Goal: Contribute content

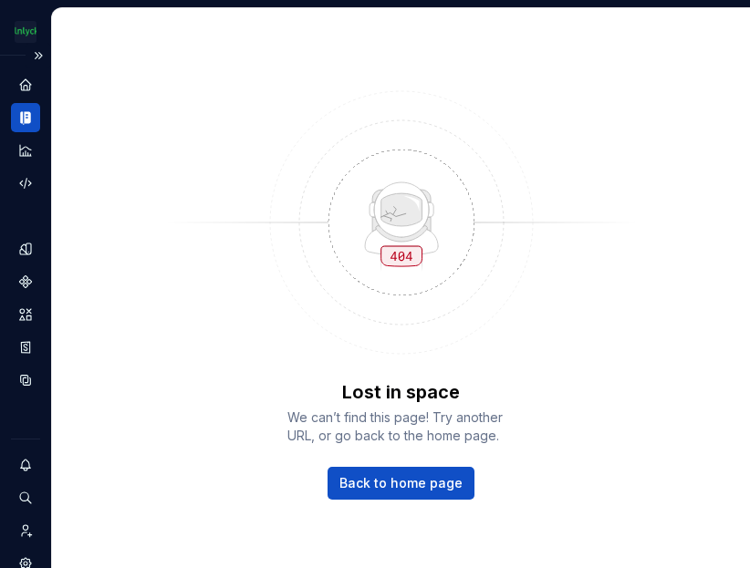
click at [31, 117] on icon "Documentation" at bounding box center [25, 117] width 16 height 16
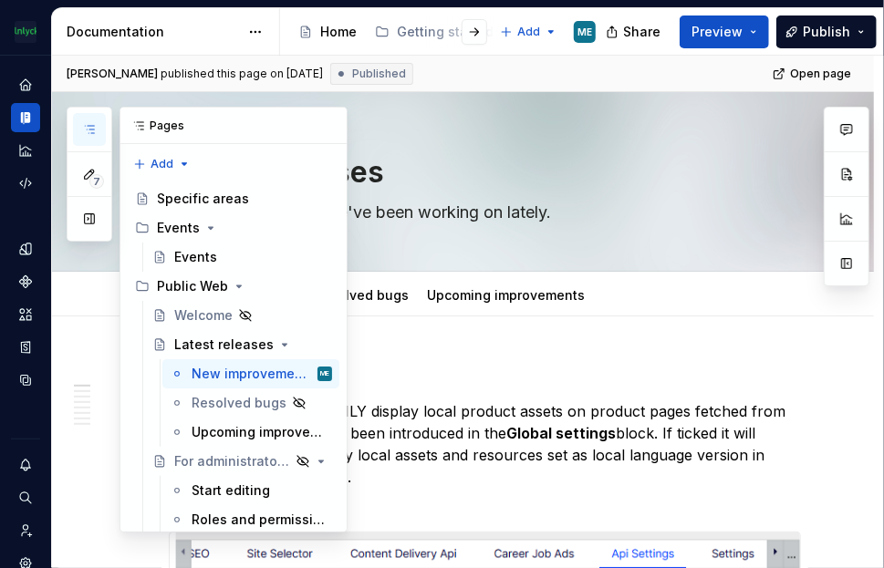
click at [97, 134] on button "button" at bounding box center [89, 129] width 33 height 33
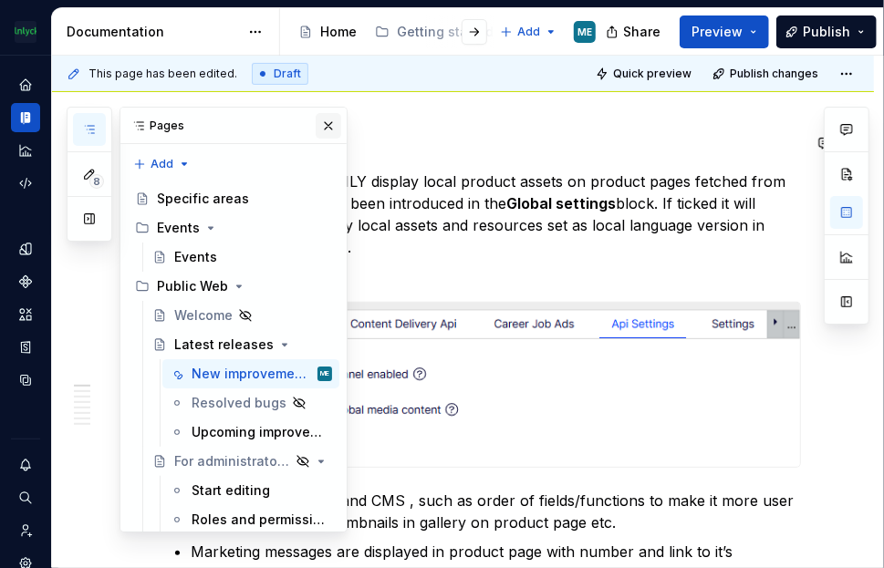
click at [315, 129] on button "button" at bounding box center [328, 126] width 26 height 26
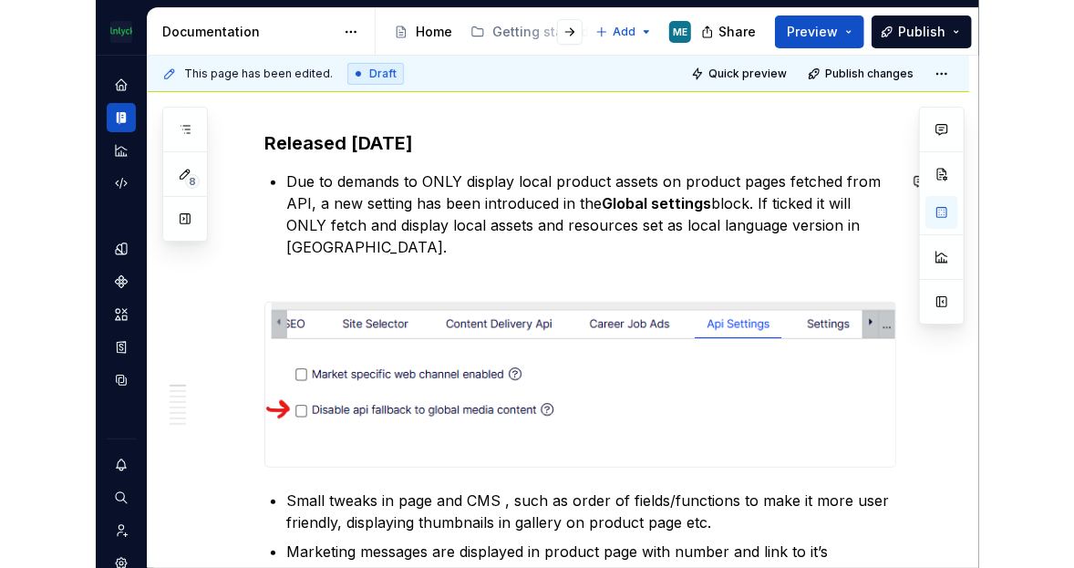
scroll to position [182, 0]
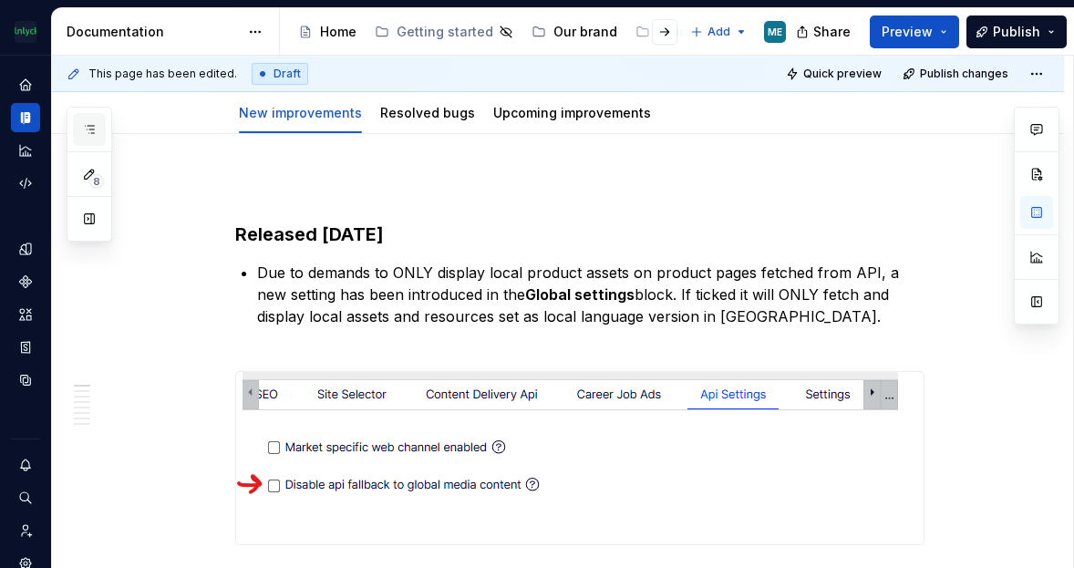
click at [88, 119] on button "button" at bounding box center [89, 129] width 33 height 33
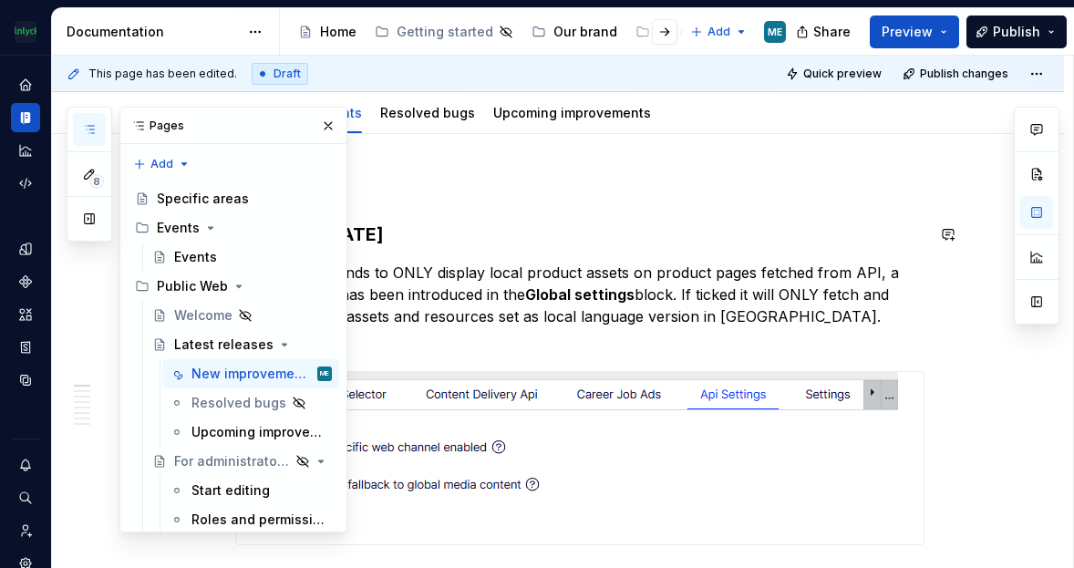
click at [597, 223] on h3 "Released [DATE]" at bounding box center [579, 235] width 689 height 26
click at [317, 125] on button "button" at bounding box center [328, 126] width 26 height 26
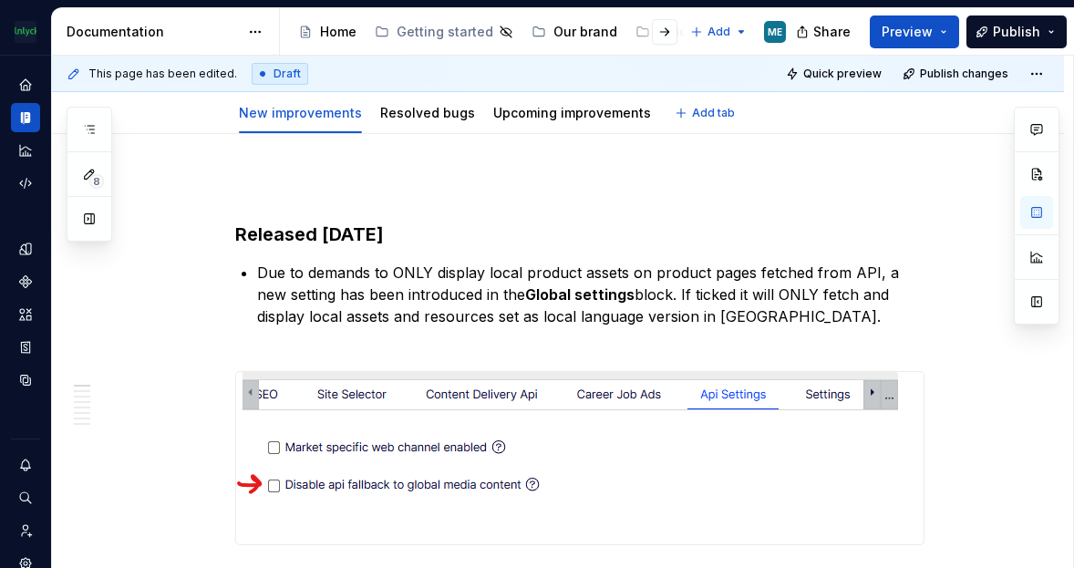
type textarea "*"
drag, startPoint x: 233, startPoint y: 227, endPoint x: 294, endPoint y: 262, distance: 69.4
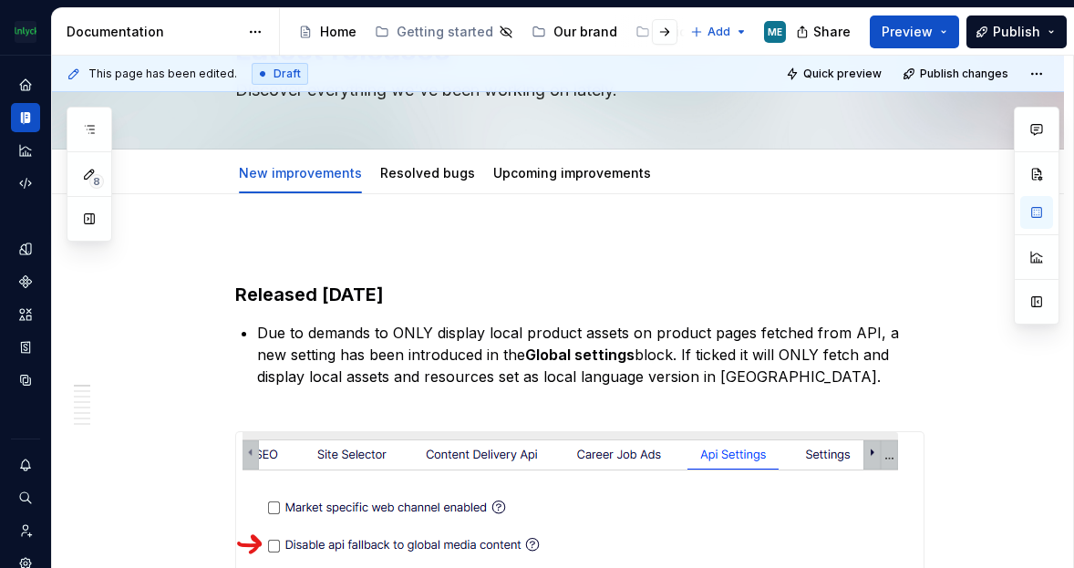
scroll to position [91, 0]
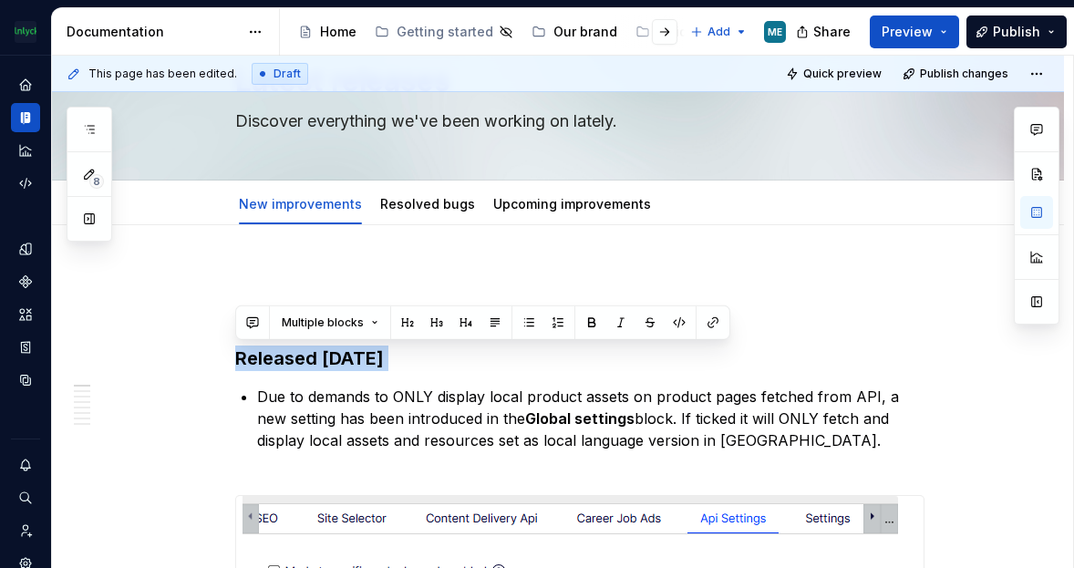
copy h3 "Released [DATE]"
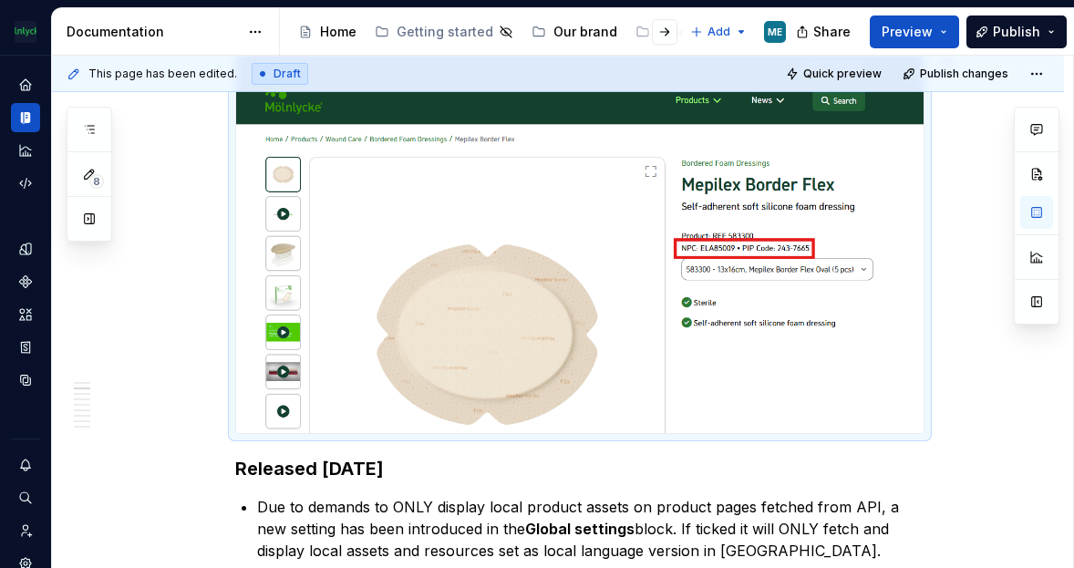
scroll to position [638, 0]
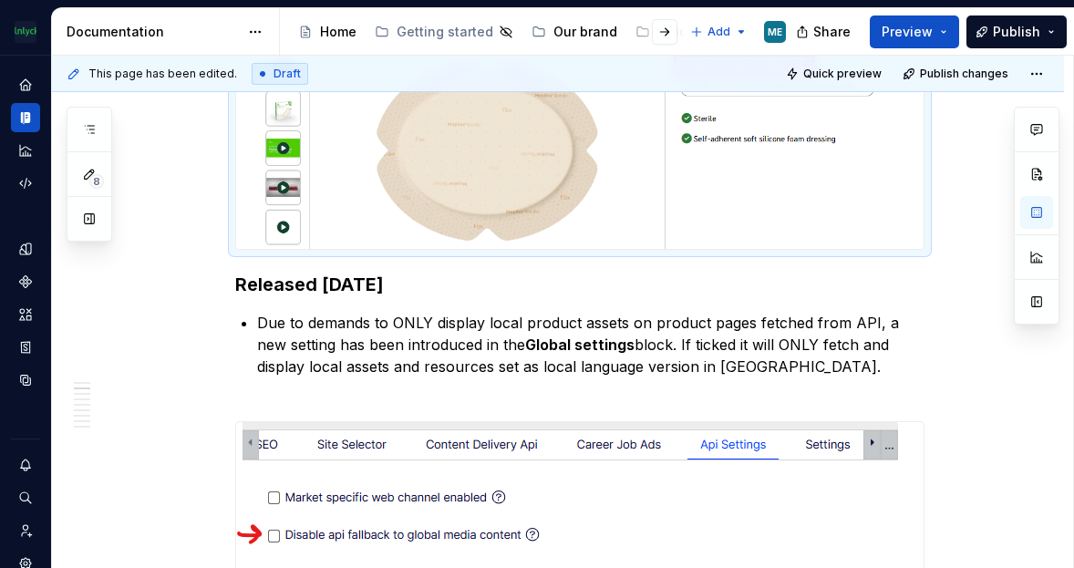
click at [925, 237] on div at bounding box center [579, 60] width 689 height 378
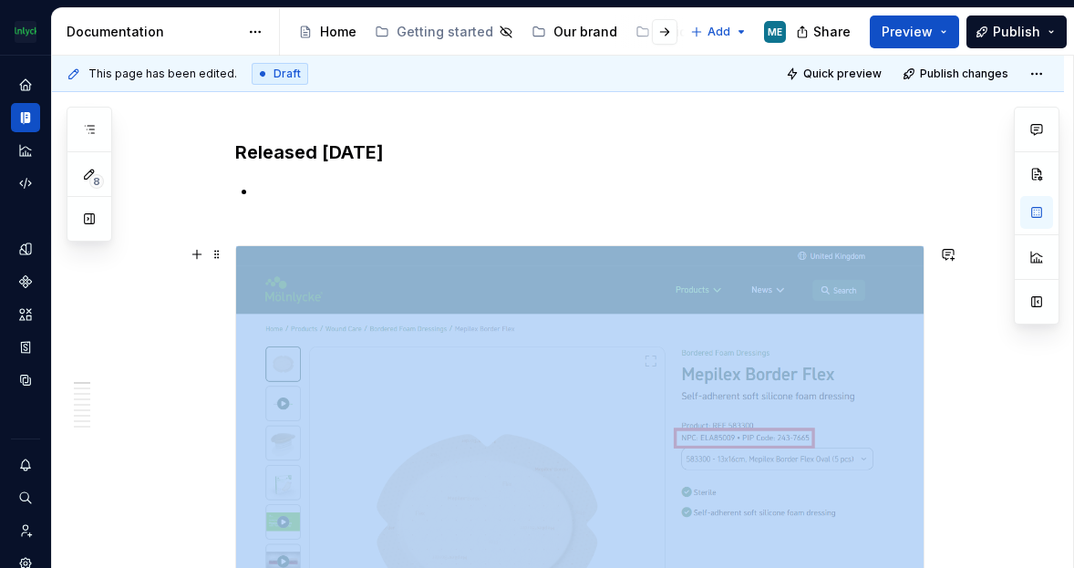
scroll to position [180, 0]
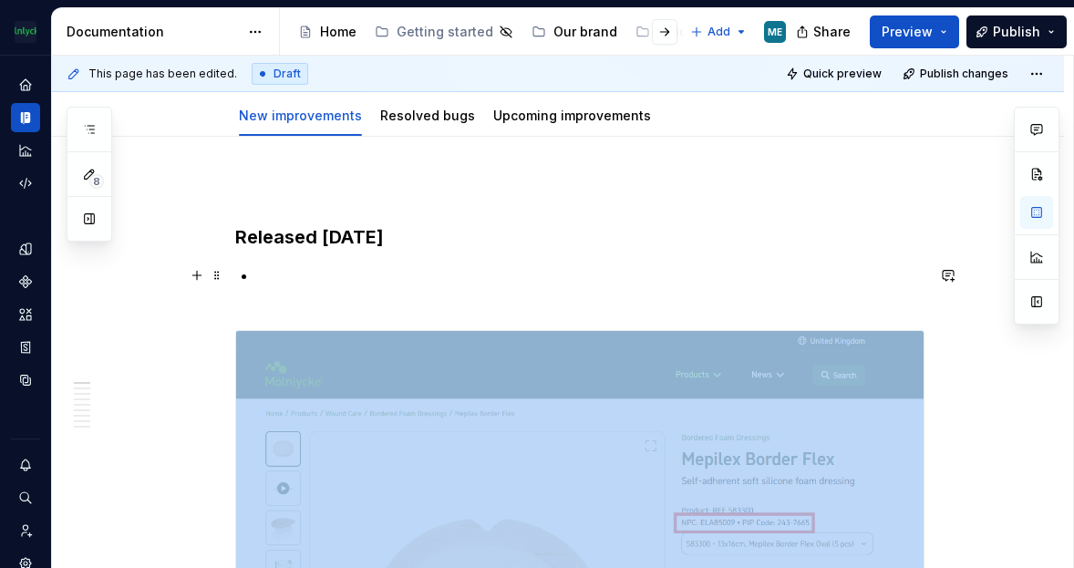
click at [297, 276] on p at bounding box center [590, 286] width 667 height 44
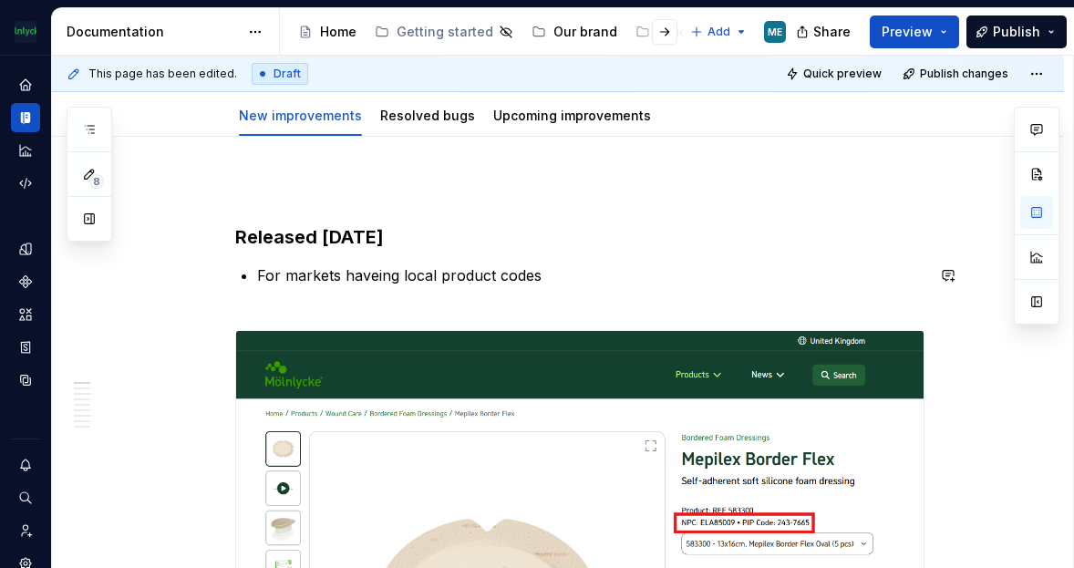
scroll to position [0, 0]
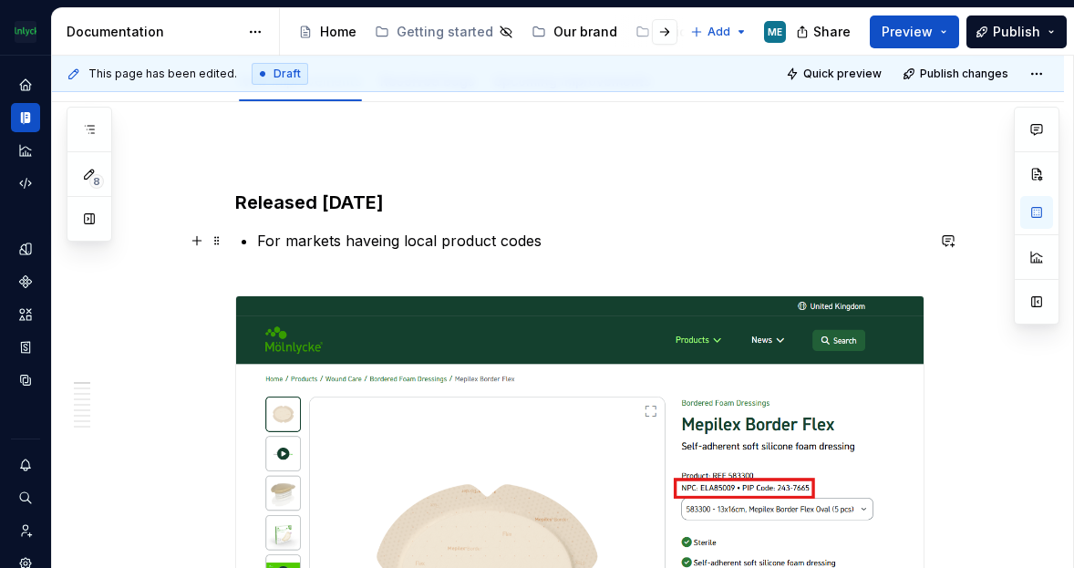
click at [381, 242] on p "For markets haveing local product codes" at bounding box center [590, 252] width 667 height 44
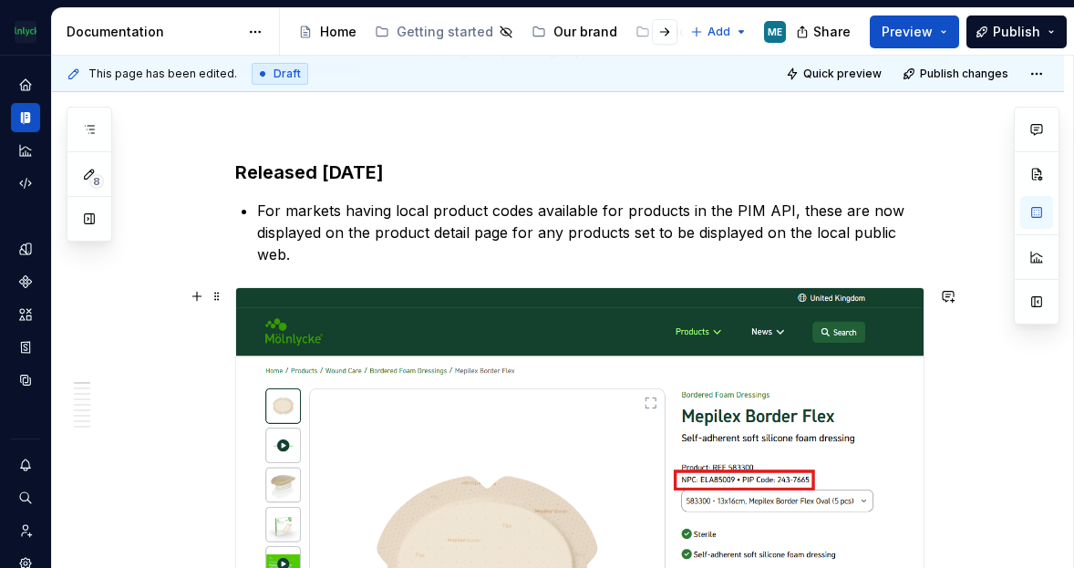
scroll to position [123, 0]
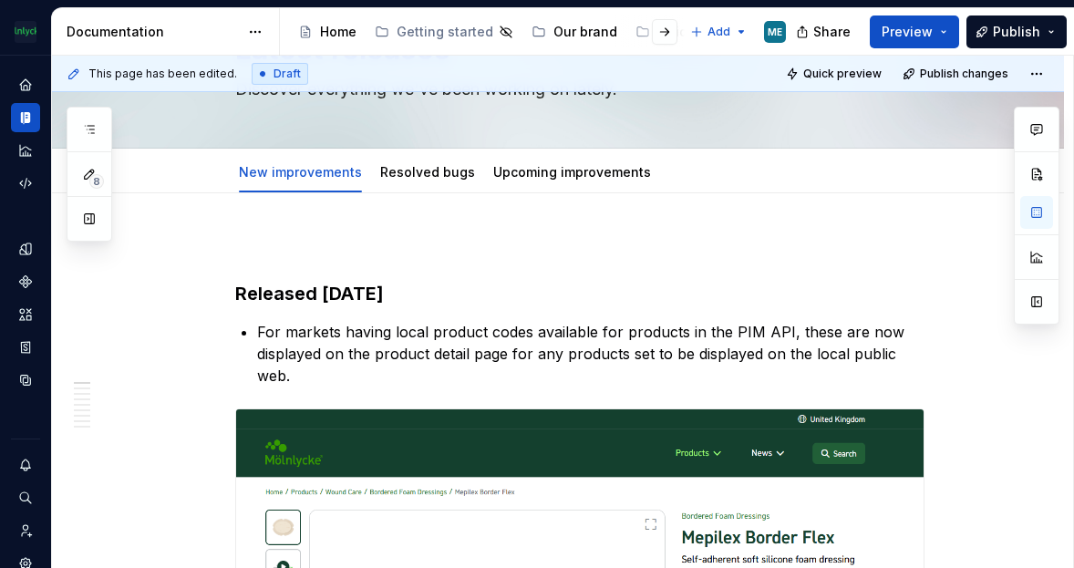
click at [939, 36] on span "Publish" at bounding box center [1016, 32] width 47 height 18
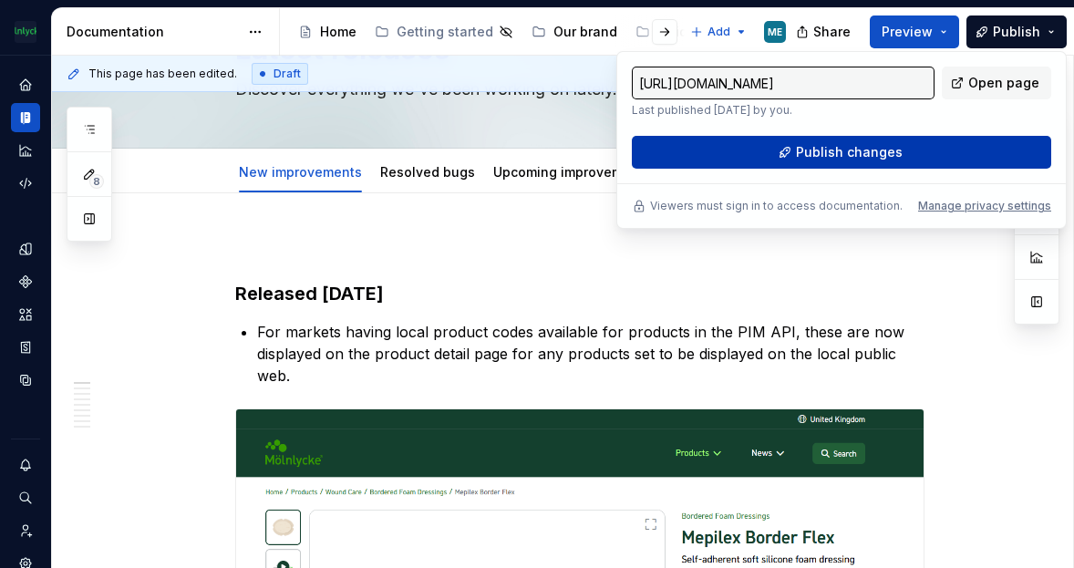
click at [797, 149] on button "Publish changes" at bounding box center [841, 152] width 419 height 33
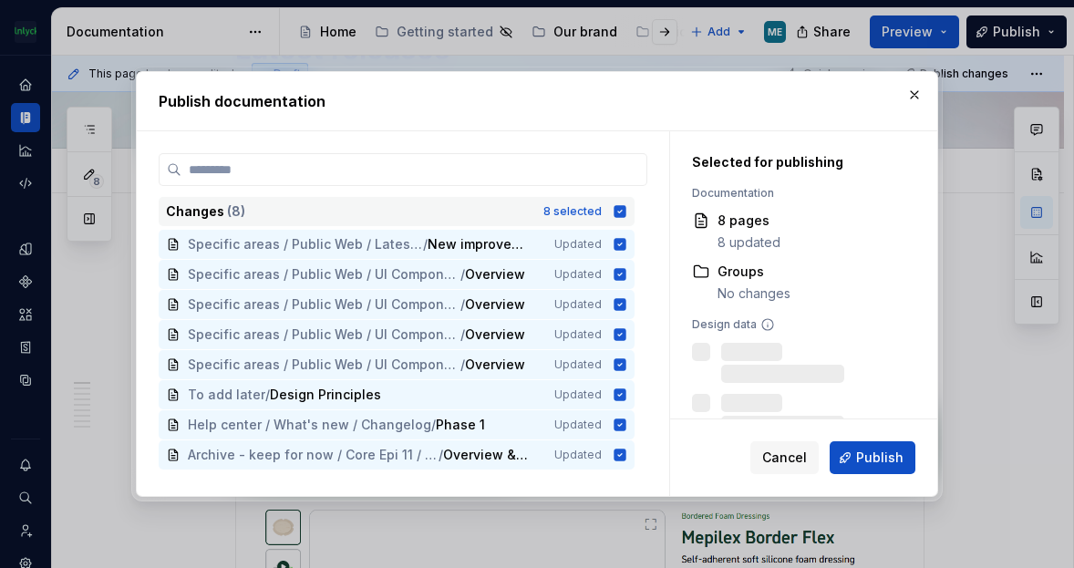
click at [621, 211] on icon at bounding box center [620, 211] width 15 height 15
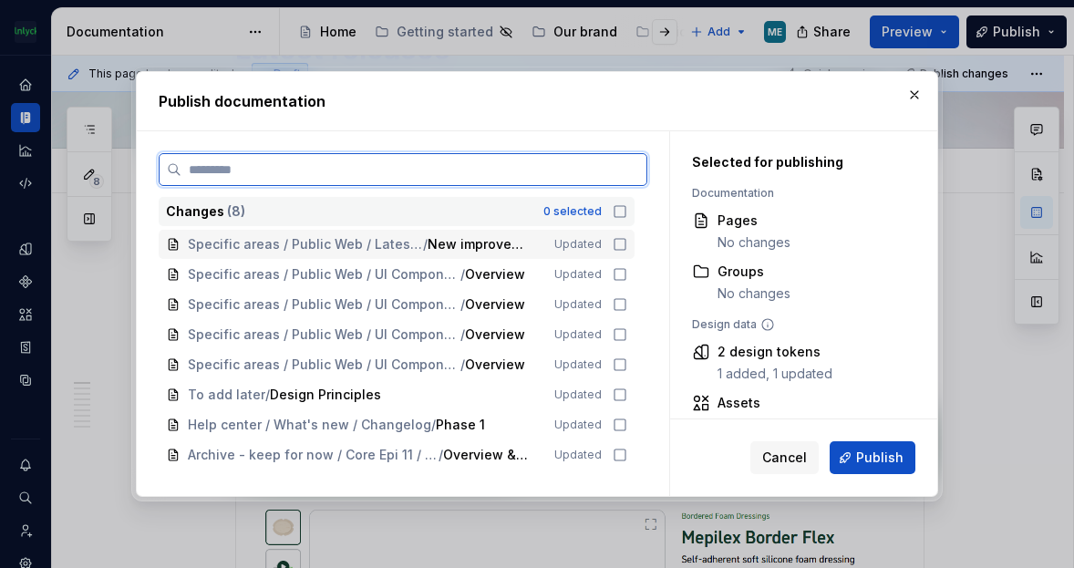
click at [621, 243] on icon at bounding box center [620, 244] width 15 height 15
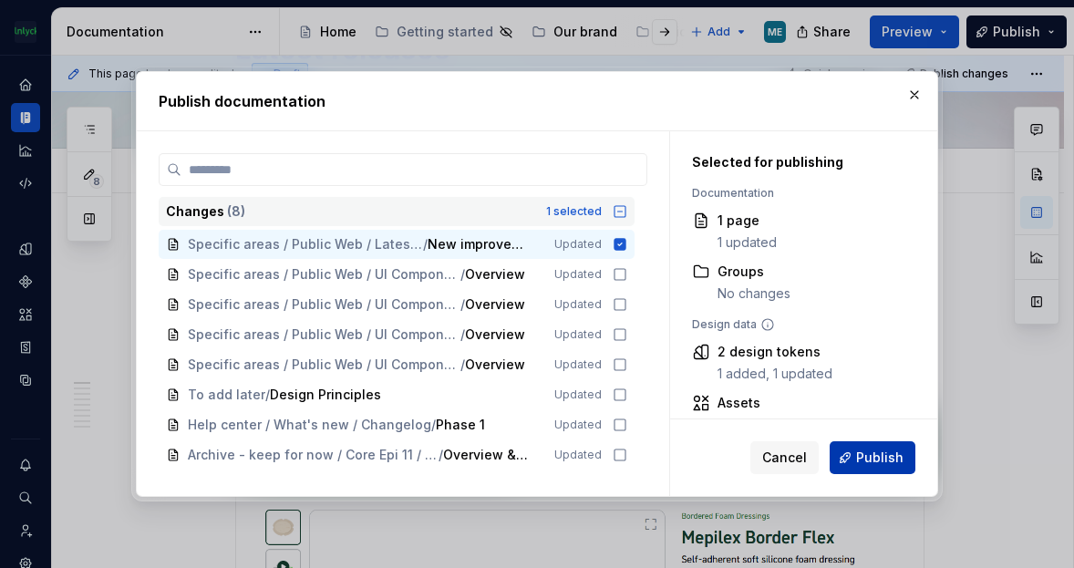
click at [875, 460] on span "Publish" at bounding box center [879, 458] width 47 height 18
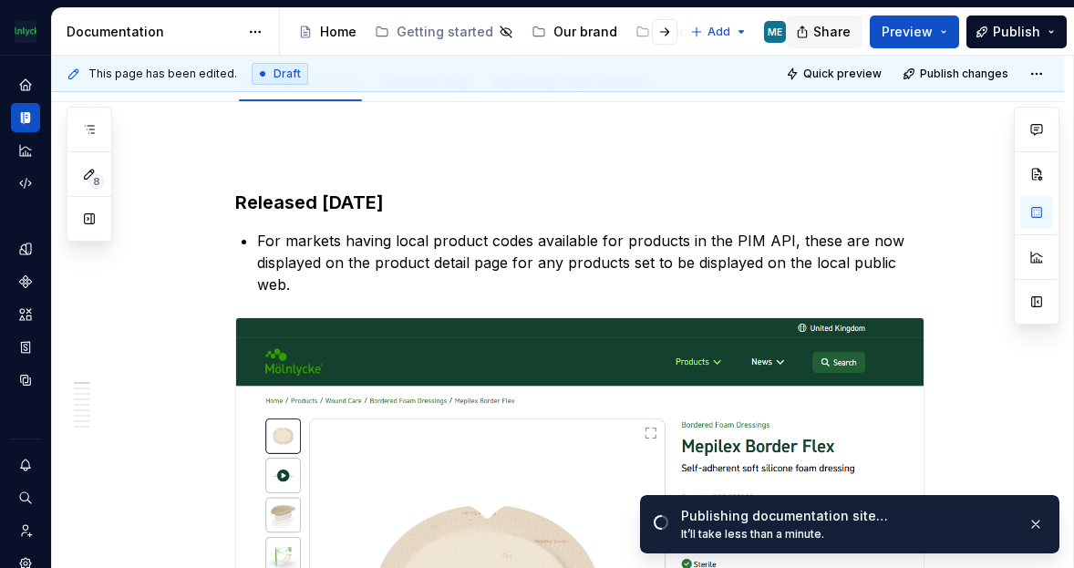
scroll to position [0, 0]
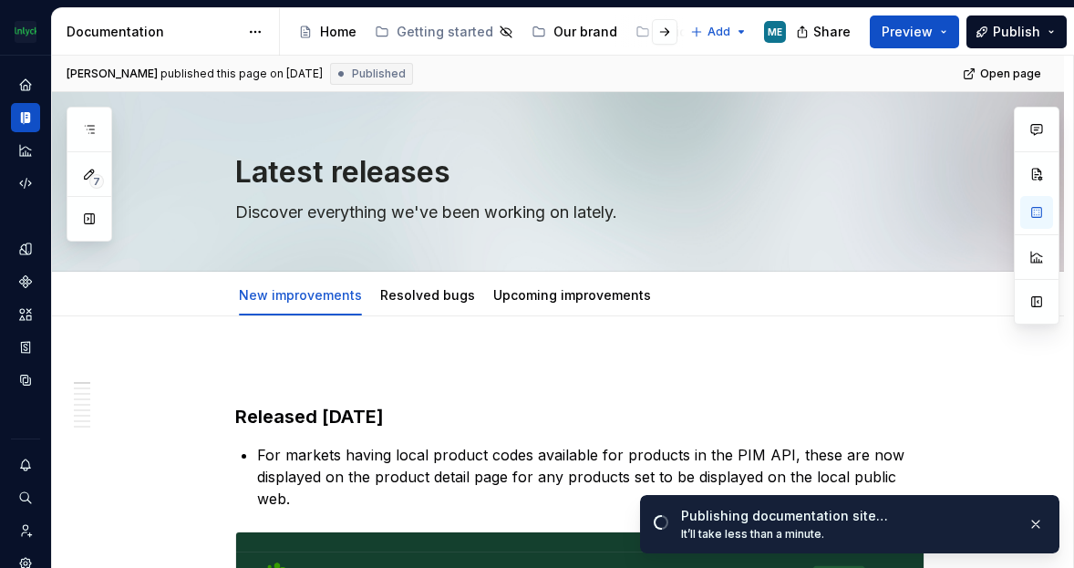
type textarea "*"
